Goal: Task Accomplishment & Management: Use online tool/utility

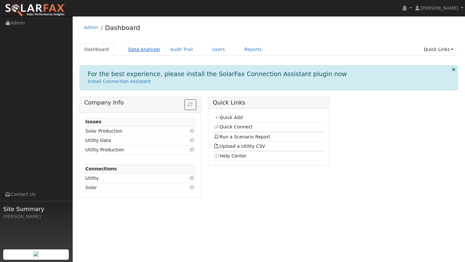
click at [153, 45] on link "Data Analyzer" at bounding box center [144, 50] width 42 height 12
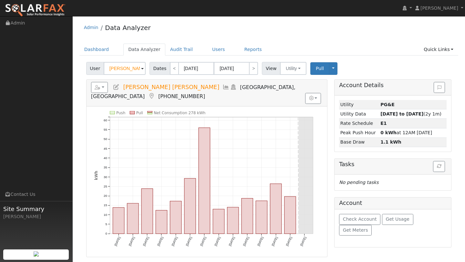
click at [134, 70] on input "[PERSON_NAME] [PERSON_NAME]" at bounding box center [125, 68] width 42 height 13
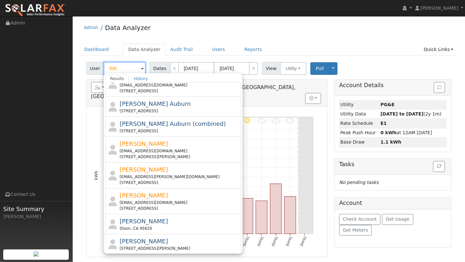
scroll to position [193, 0]
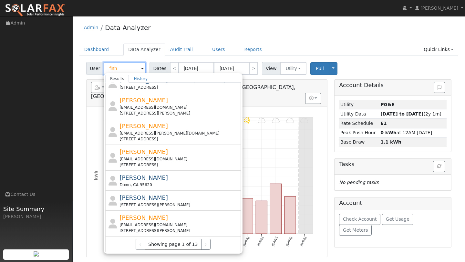
type input "firth"
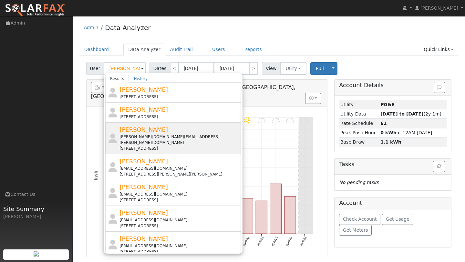
click at [136, 127] on span "[PERSON_NAME]" at bounding box center [143, 129] width 48 height 7
type input "[PERSON_NAME]"
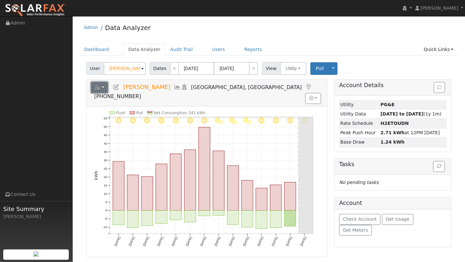
click at [101, 87] on button "button" at bounding box center [99, 87] width 17 height 11
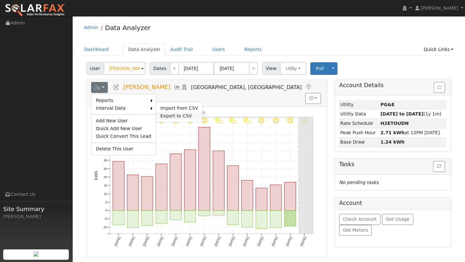
click at [160, 113] on link "Export to CSV" at bounding box center [179, 116] width 47 height 8
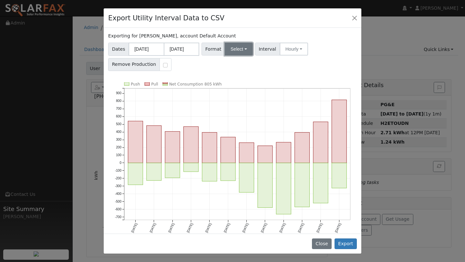
click at [240, 46] on button "Select" at bounding box center [239, 49] width 28 height 13
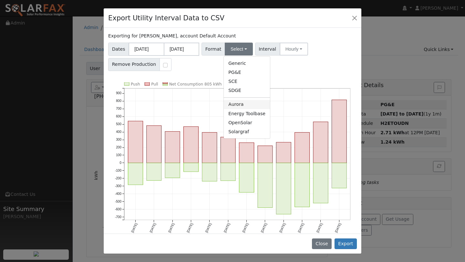
click at [234, 101] on link "Aurora" at bounding box center [247, 104] width 46 height 9
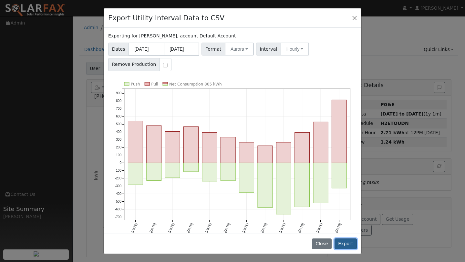
click at [339, 243] on button "Export" at bounding box center [345, 244] width 22 height 11
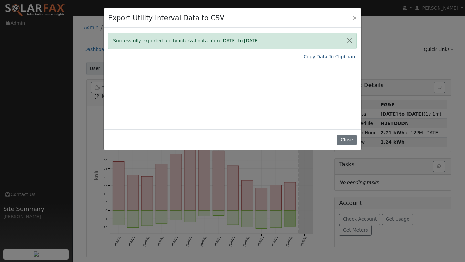
click at [319, 58] on link "Copy Data To Clipboard" at bounding box center [329, 57] width 53 height 7
